Goal: Information Seeking & Learning: Learn about a topic

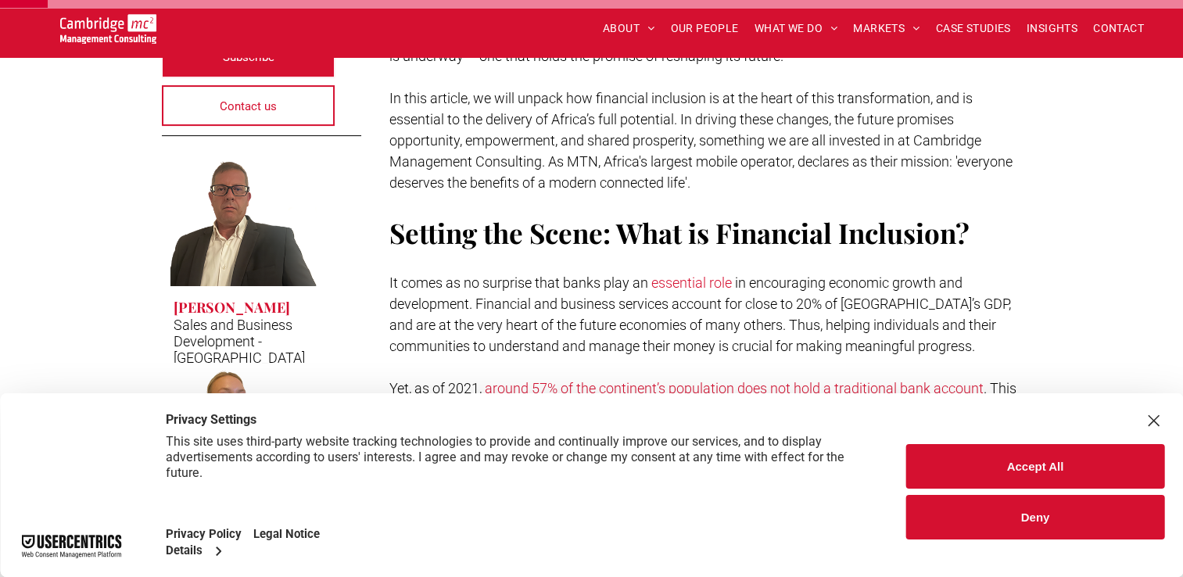
scroll to position [469, 0]
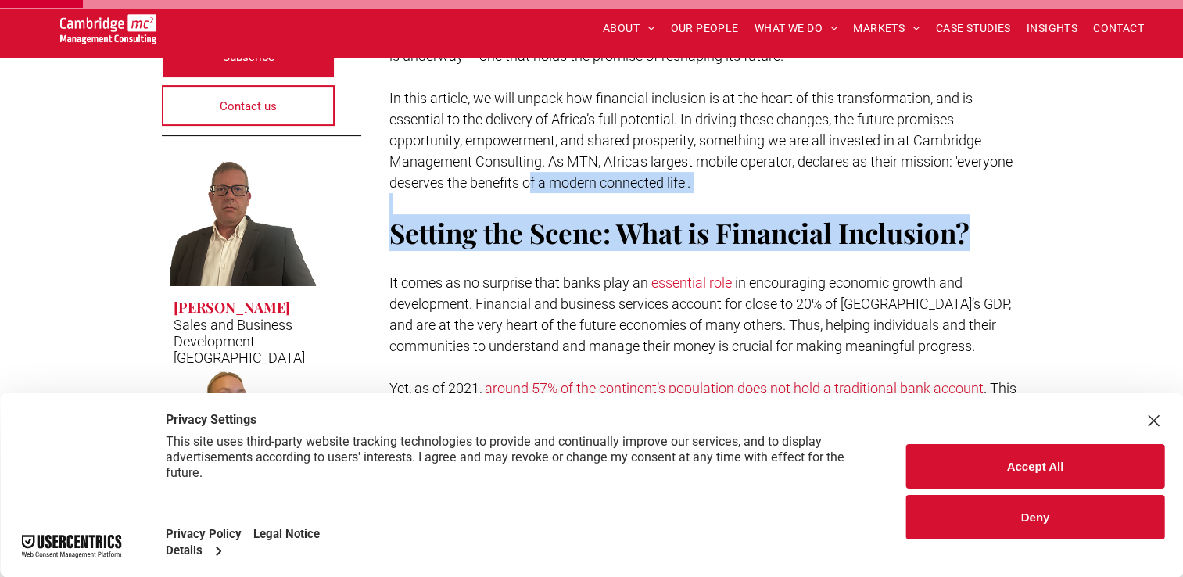
drag, startPoint x: 533, startPoint y: 155, endPoint x: 547, endPoint y: 216, distance: 62.6
click at [546, 214] on span "Setting the Scene: What is Financial Inclusion?" at bounding box center [679, 232] width 580 height 37
click at [539, 214] on span "Setting the Scene: What is Financial Inclusion?" at bounding box center [679, 232] width 580 height 37
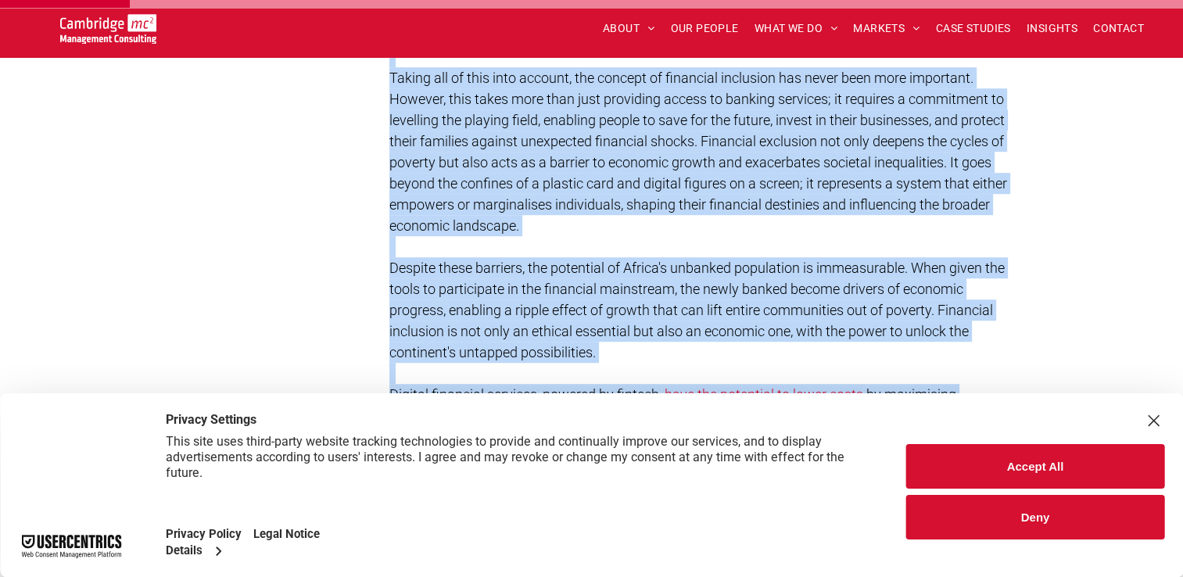
scroll to position [1329, 0]
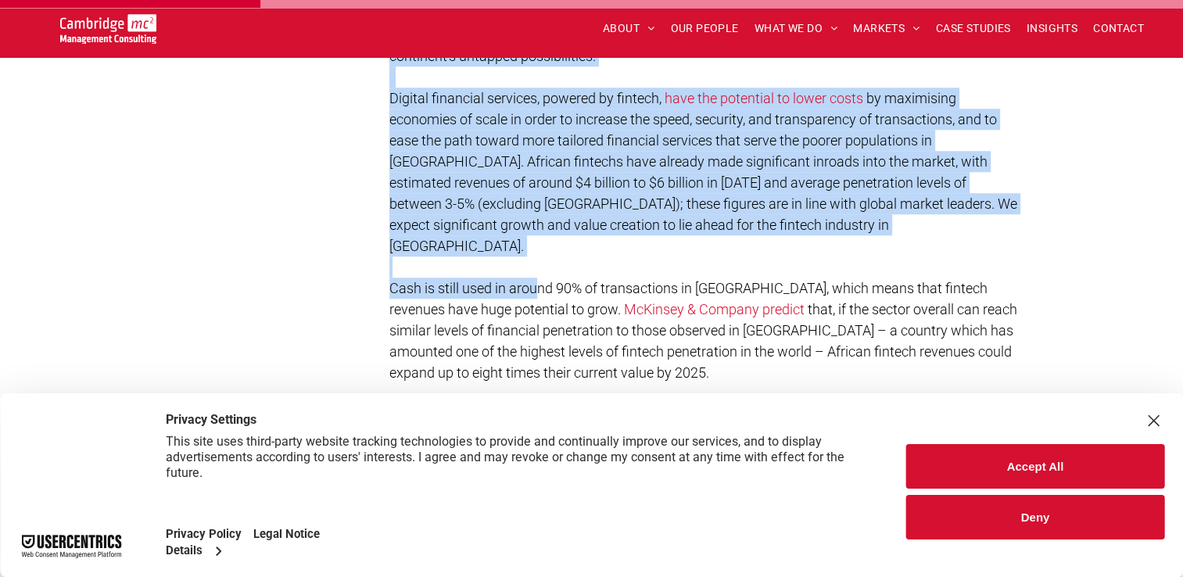
drag, startPoint x: 526, startPoint y: 152, endPoint x: 535, endPoint y: 215, distance: 63.3
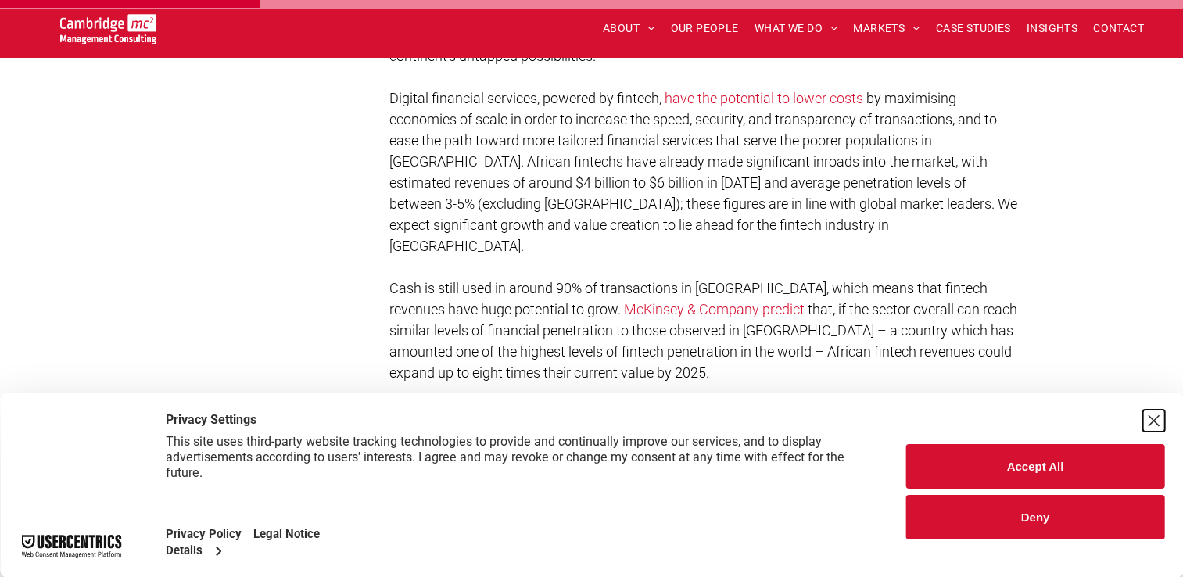
click at [1158, 421] on div "Close Layer" at bounding box center [1154, 421] width 22 height 22
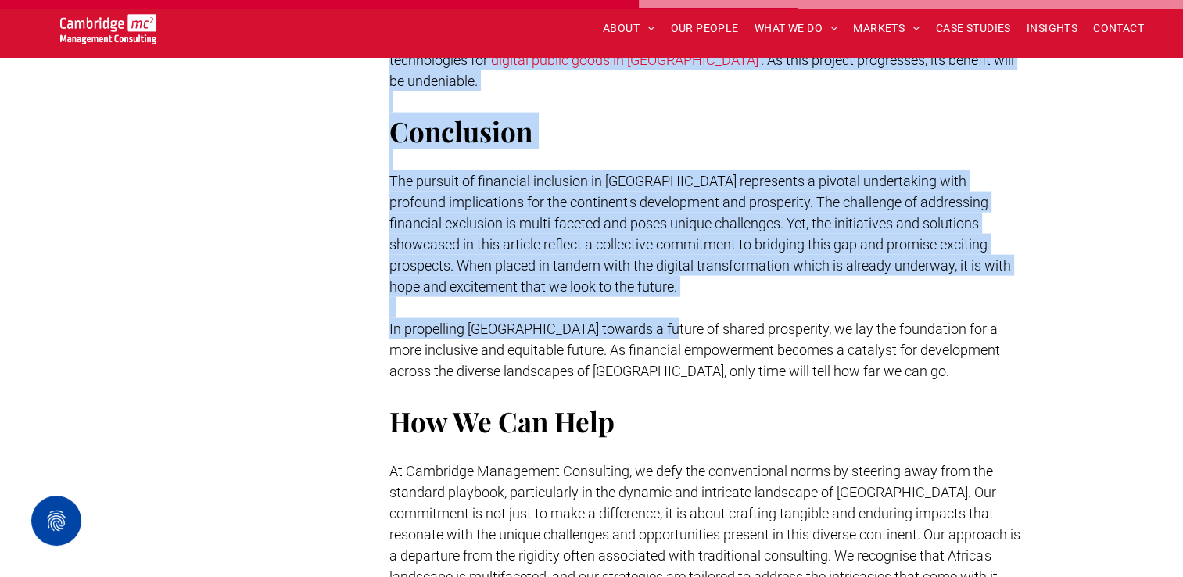
scroll to position [3285, 0]
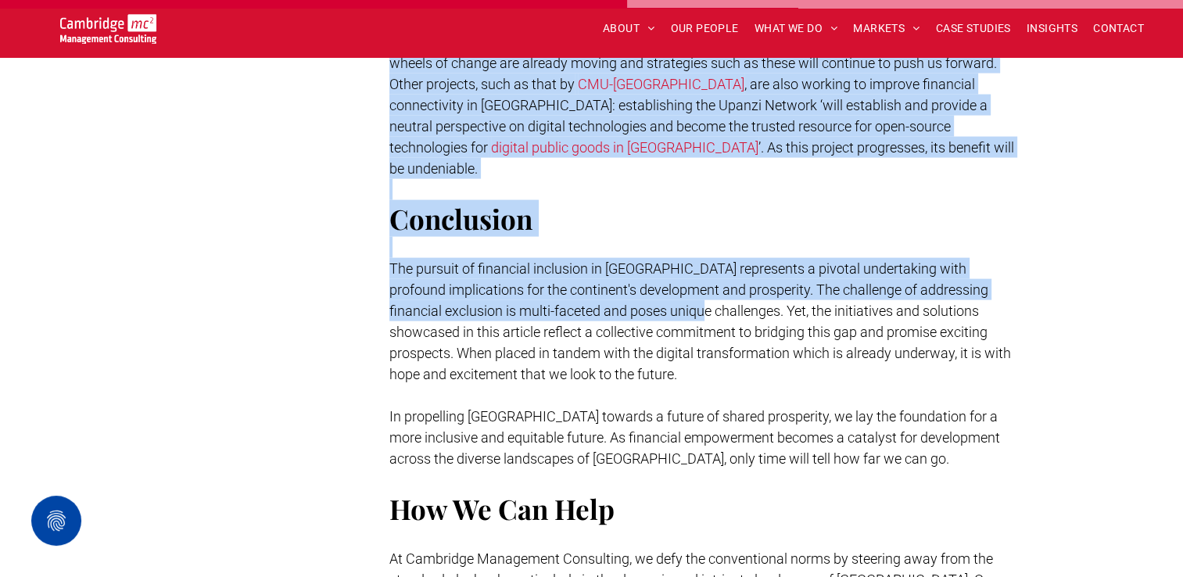
drag, startPoint x: 627, startPoint y: 143, endPoint x: 648, endPoint y: 225, distance: 84.6
